Goal: Transaction & Acquisition: Purchase product/service

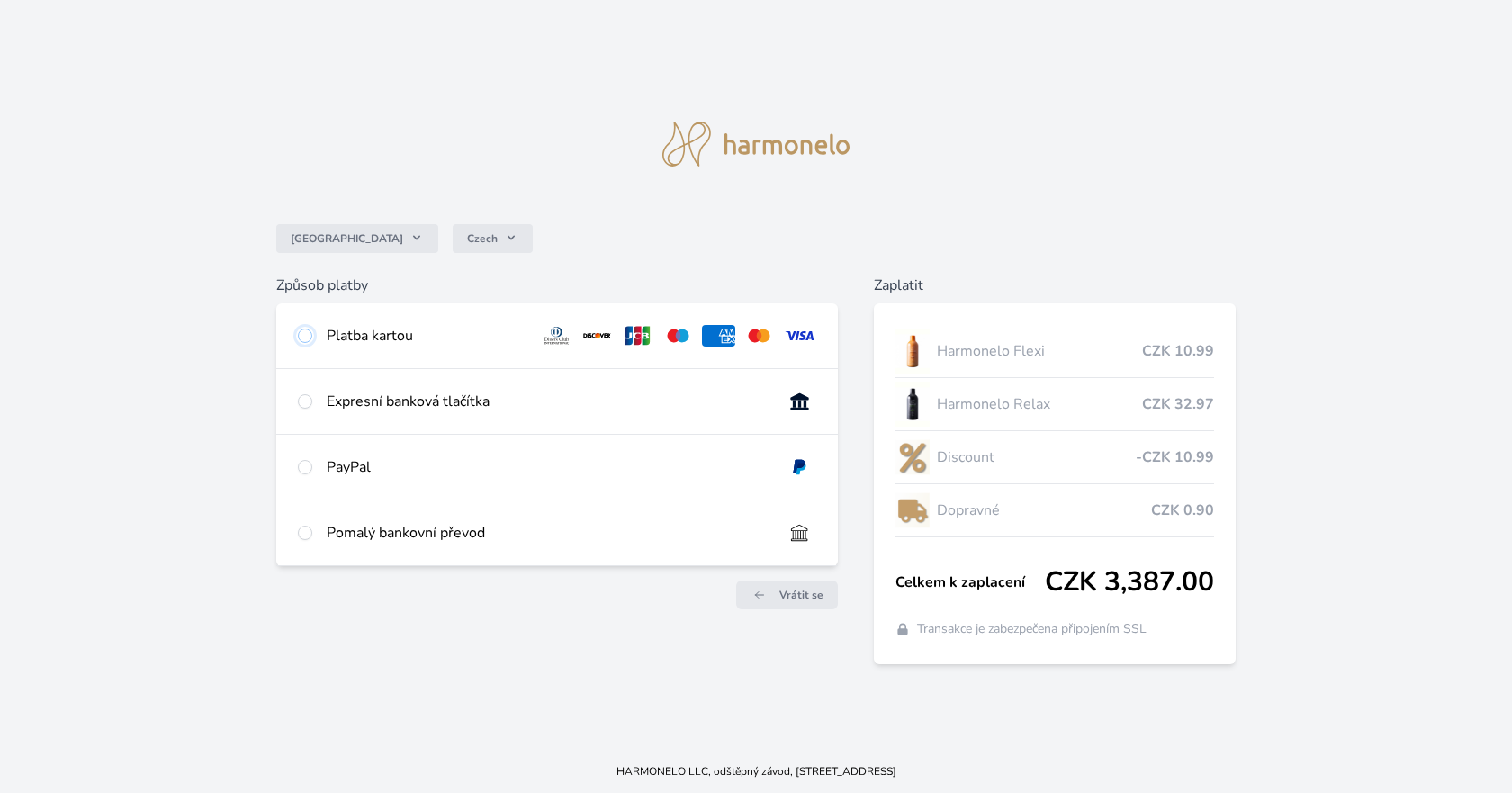
click at [307, 336] on input "radio" at bounding box center [306, 336] width 15 height 15
radio input "true"
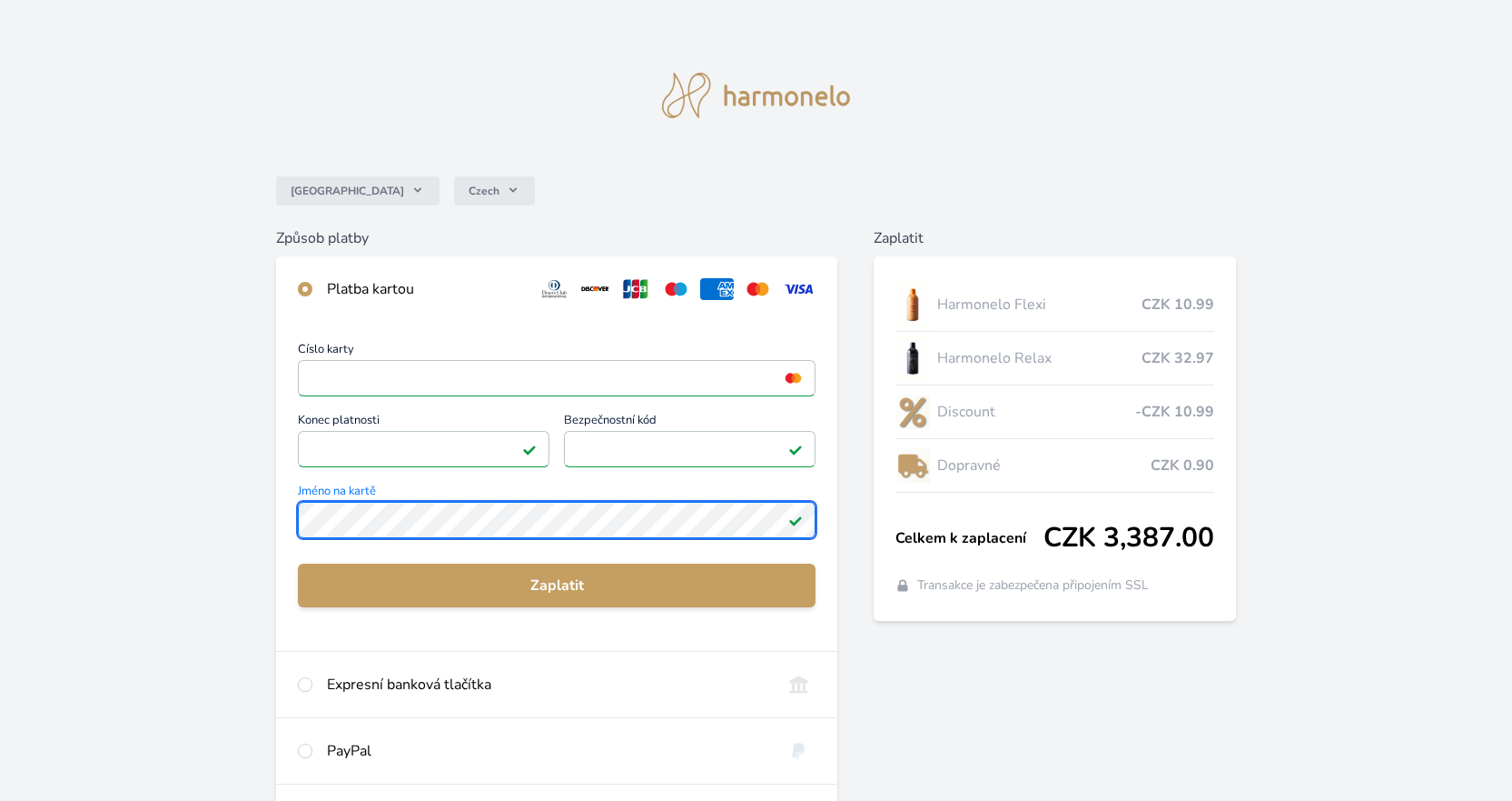
click at [285, 521] on div "Číslo karty <p>Your browser does not support iframes.</p> Konec platnosti <p>Yo…" at bounding box center [556, 486] width 561 height 329
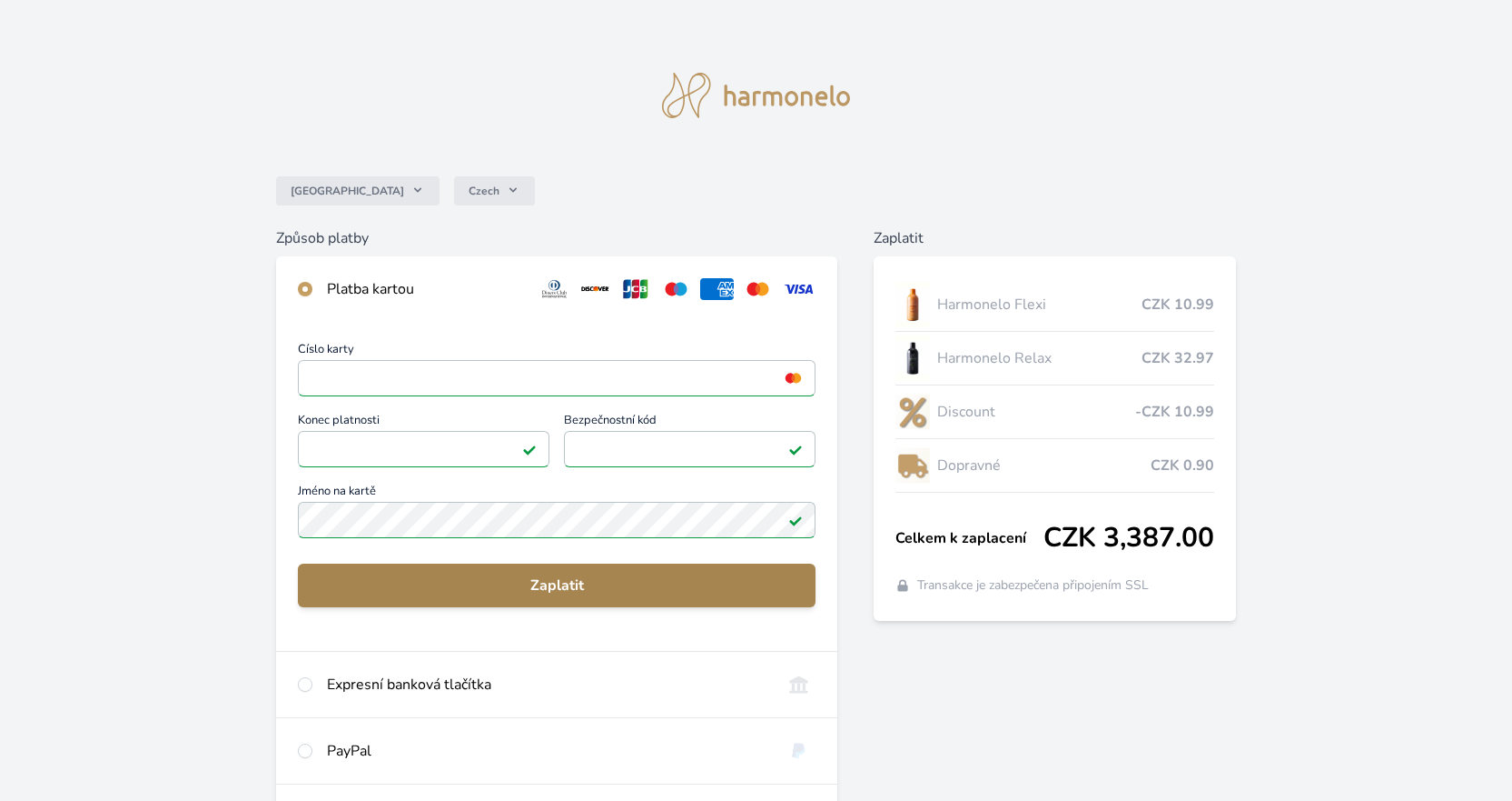
click at [563, 582] on span "Zaplatit" at bounding box center [556, 584] width 489 height 21
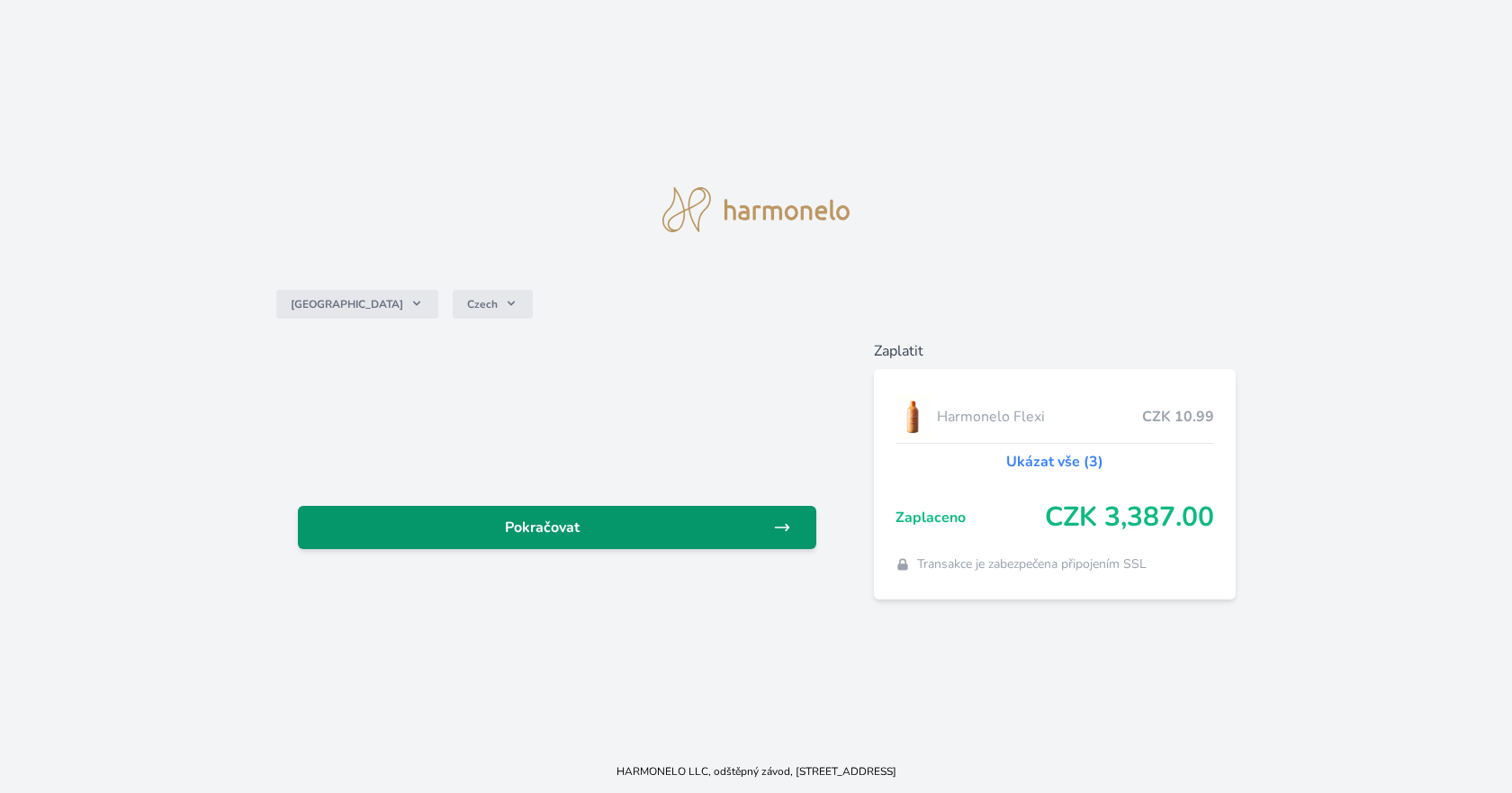
click at [719, 523] on span "Pokračovat" at bounding box center [542, 526] width 461 height 21
